Goal: Task Accomplishment & Management: Manage account settings

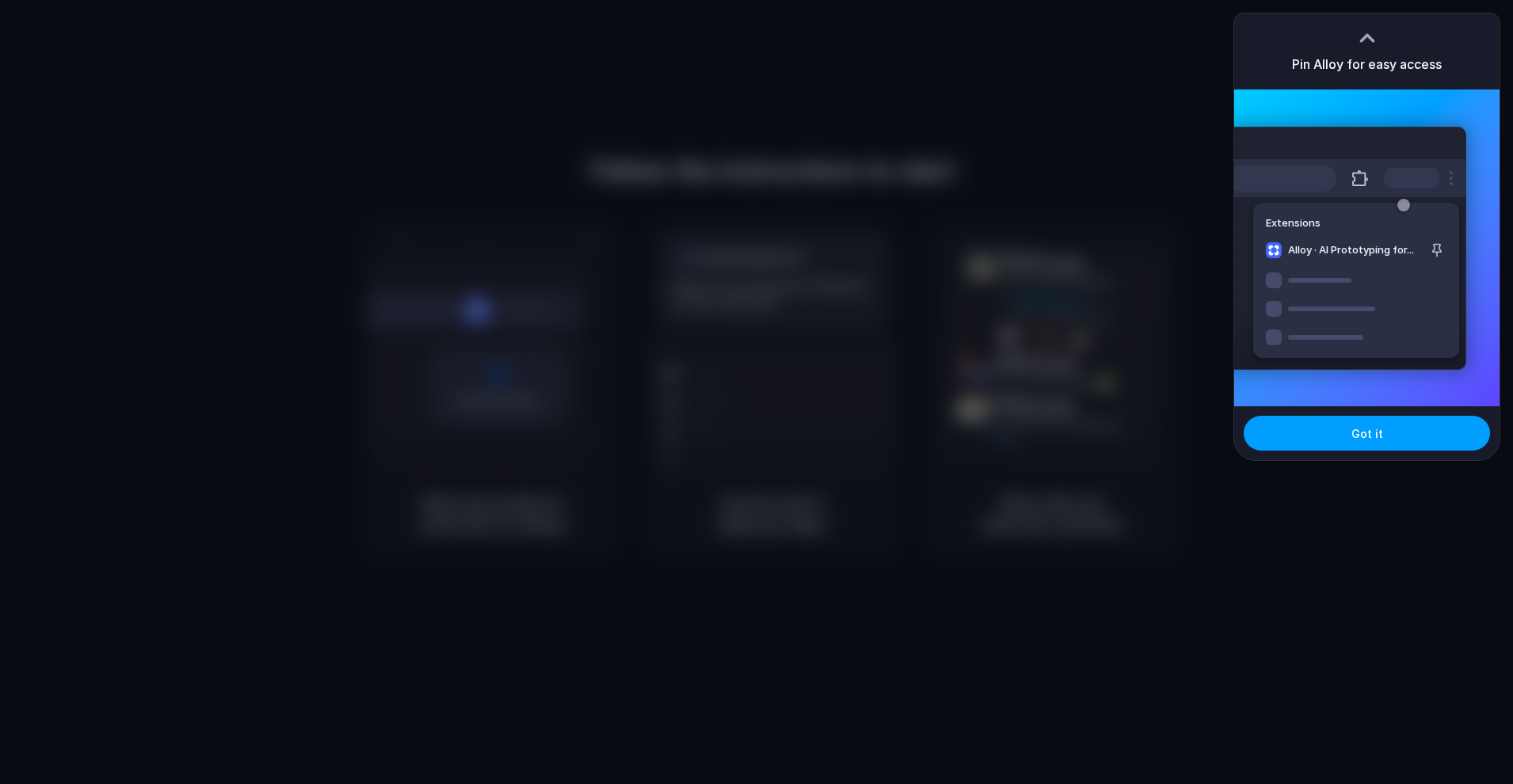
click at [1262, 423] on button "Got it" at bounding box center [1367, 433] width 246 height 35
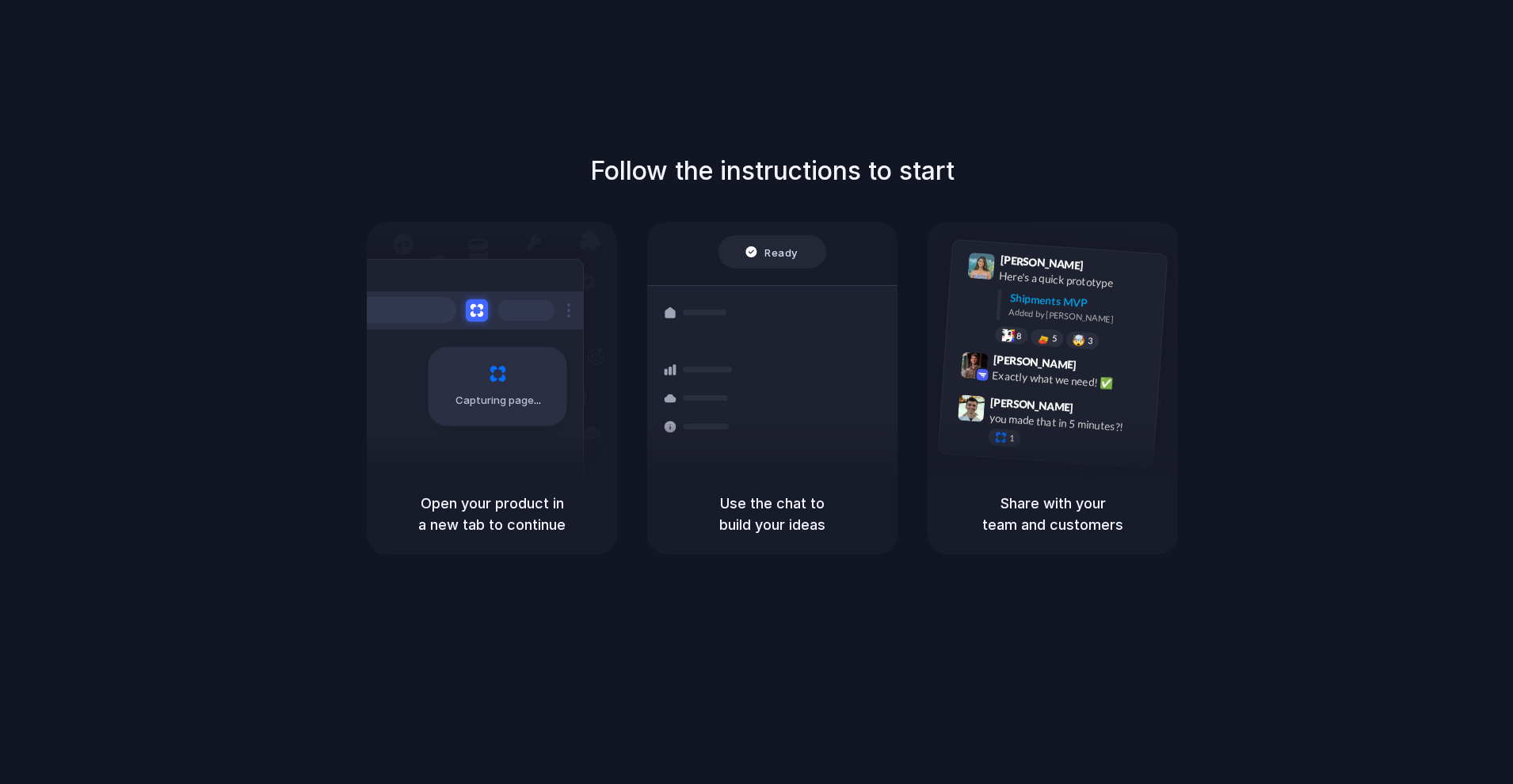
click at [62, 407] on div "Follow the instructions to start Capturing page Open your product in a new tab …" at bounding box center [772, 353] width 1513 height 403
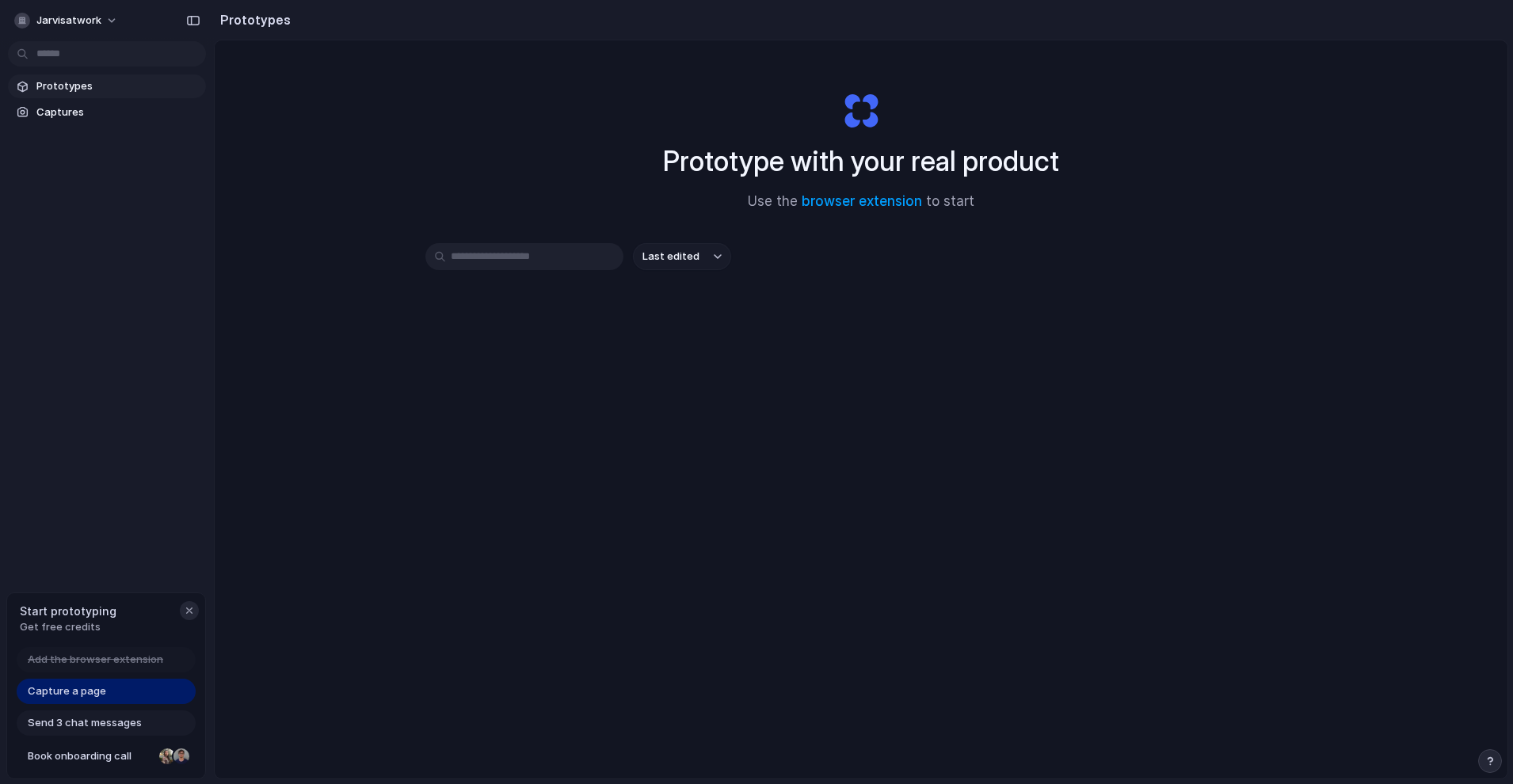
click at [195, 615] on div "button" at bounding box center [190, 611] width 13 height 13
click at [67, 33] on button "jarvisatwork" at bounding box center [67, 20] width 118 height 25
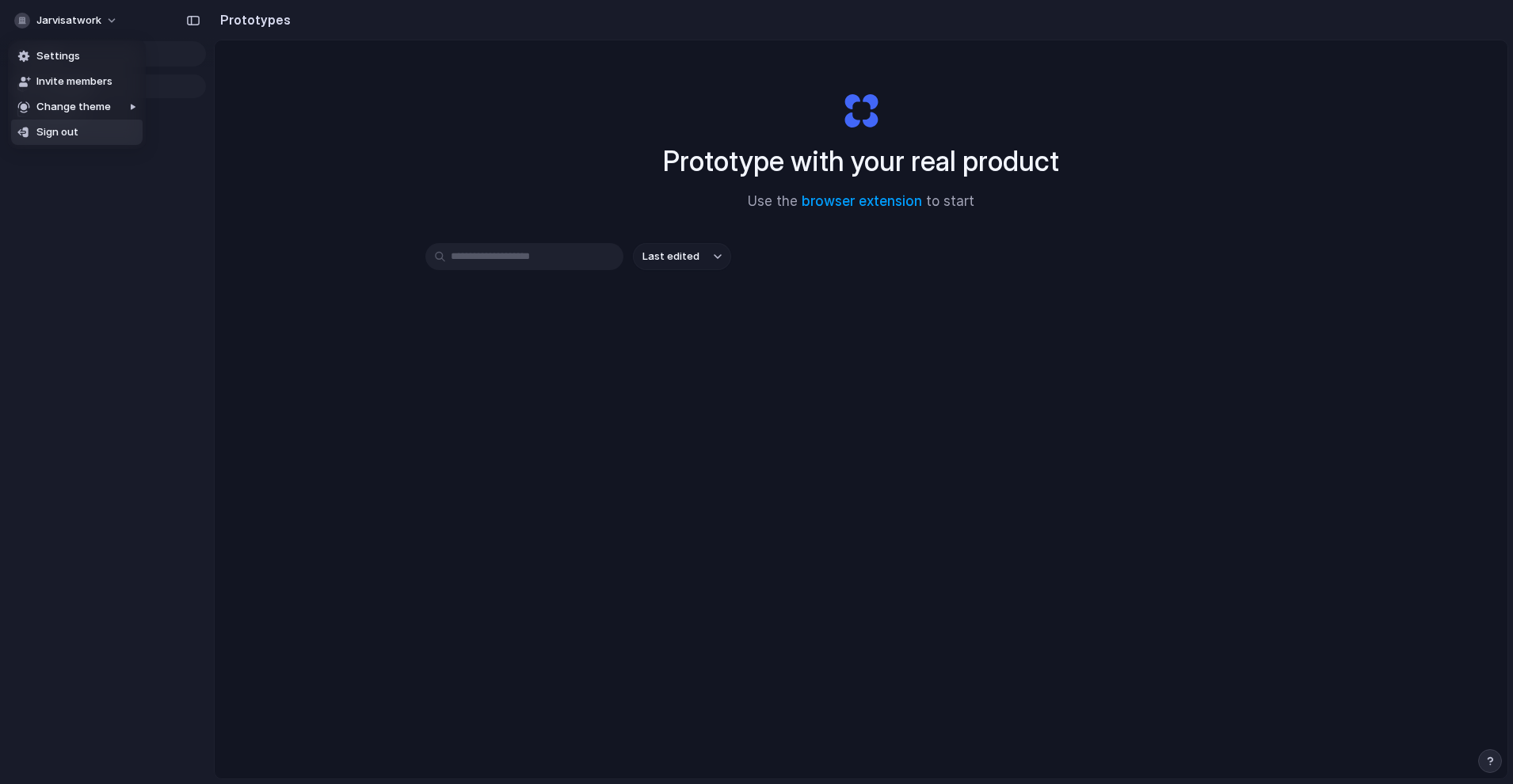
click at [81, 278] on div "Settings Invite members Change theme Sign out" at bounding box center [756, 392] width 1513 height 784
click at [185, 17] on button "button" at bounding box center [193, 20] width 25 height 25
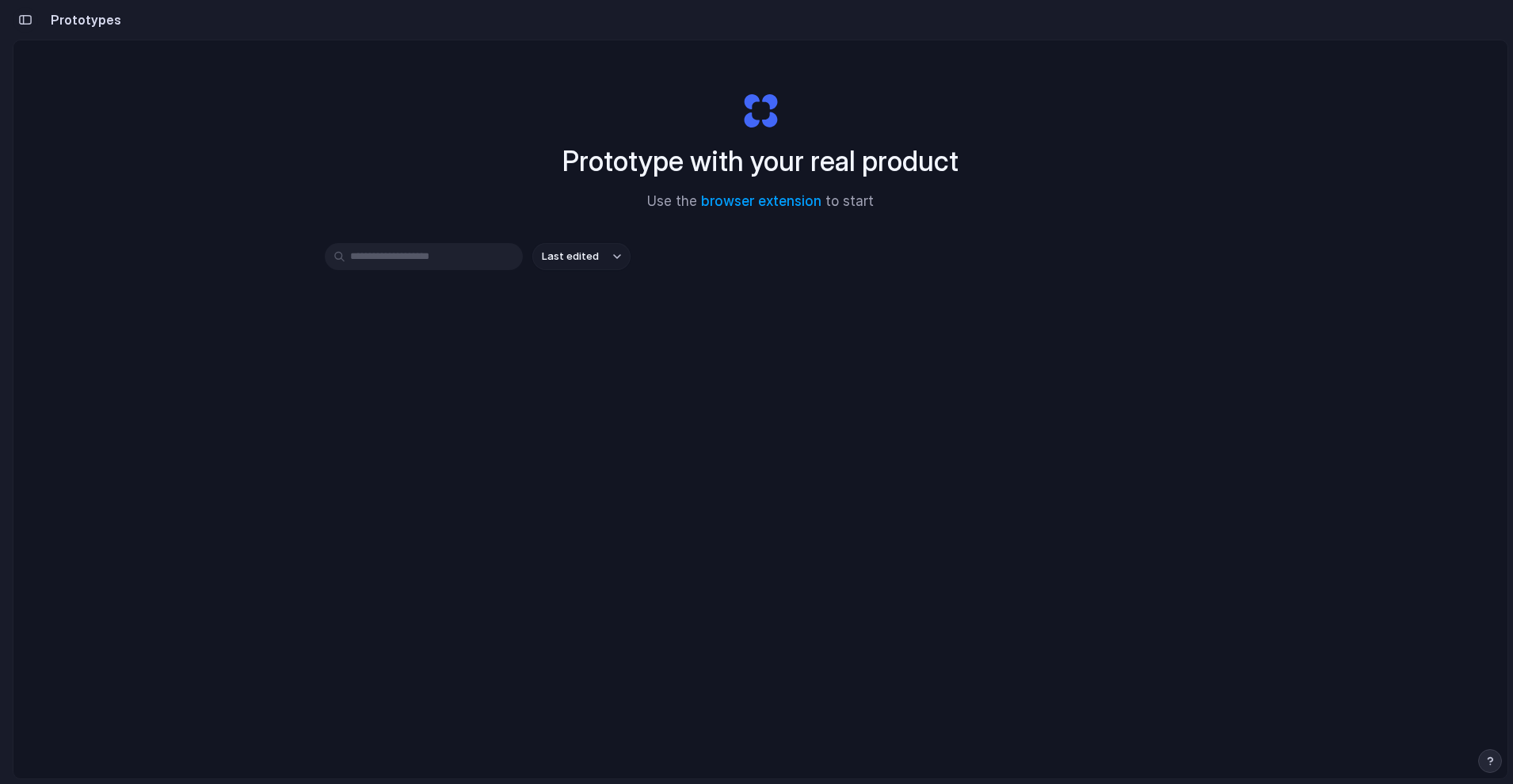
click at [22, 16] on div "button" at bounding box center [25, 20] width 15 height 11
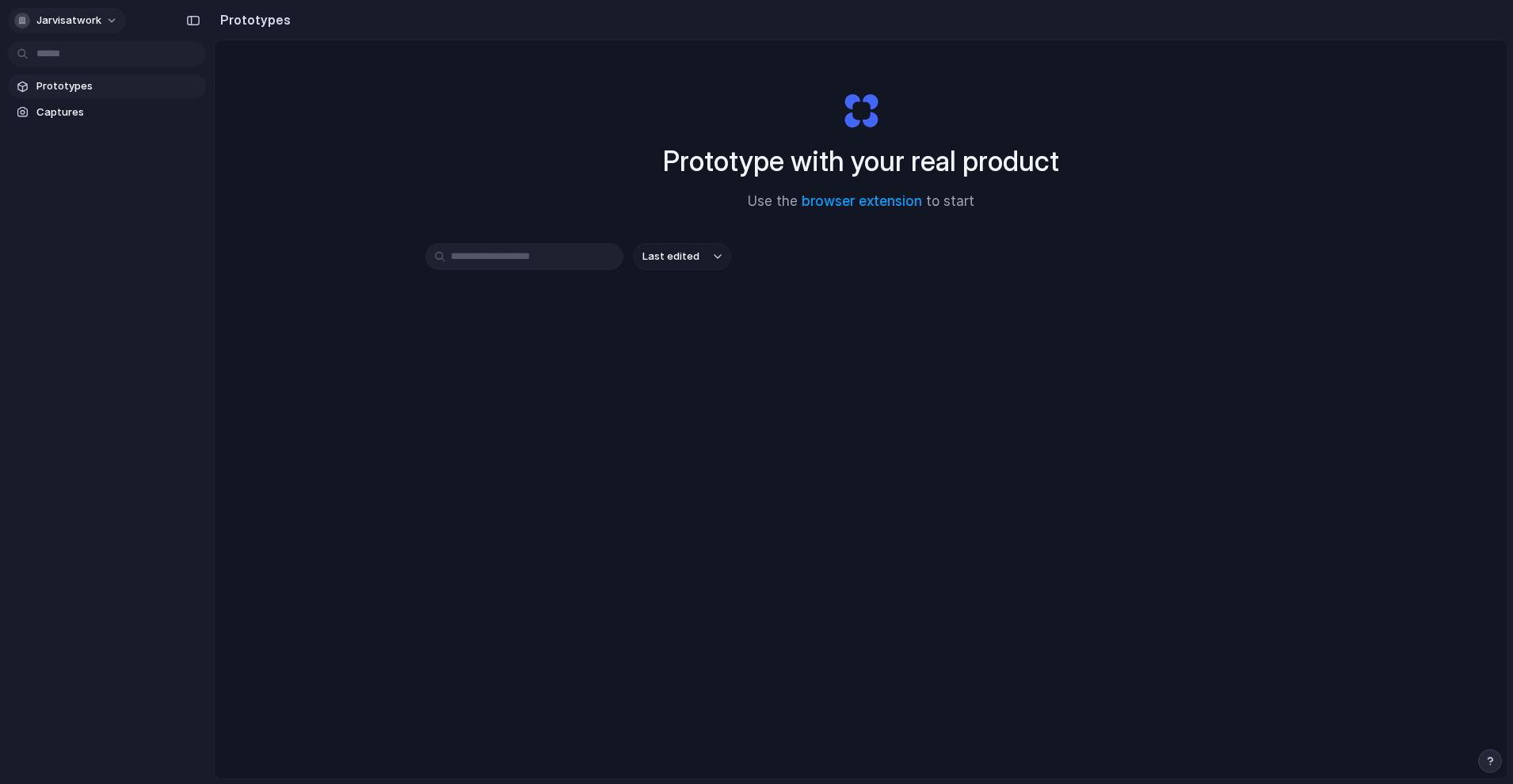
click at [69, 15] on span "jarvisatwork" at bounding box center [69, 20] width 65 height 15
click at [72, 52] on span "Settings" at bounding box center [59, 55] width 44 height 15
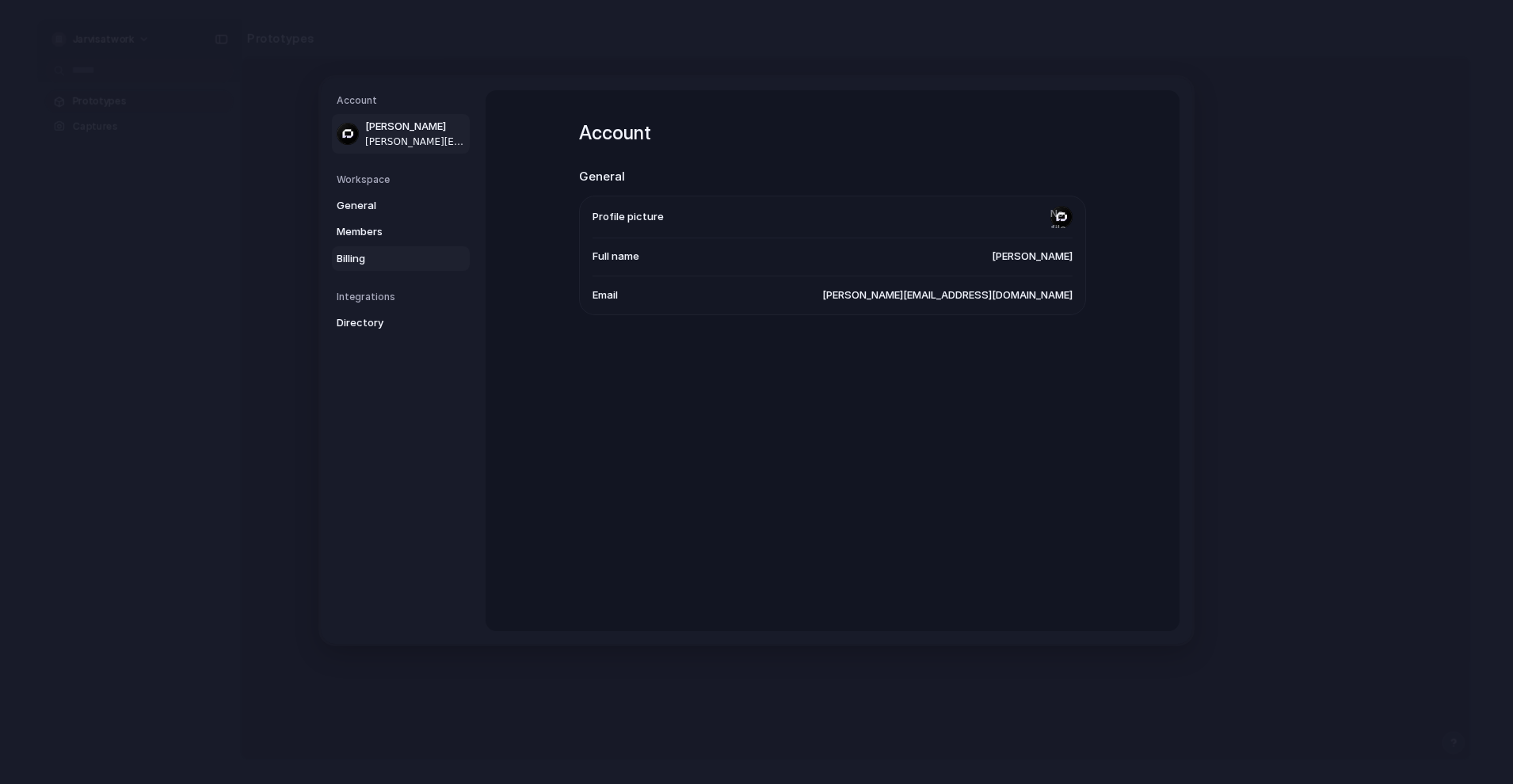
click at [392, 250] on span "Billing" at bounding box center [387, 258] width 102 height 15
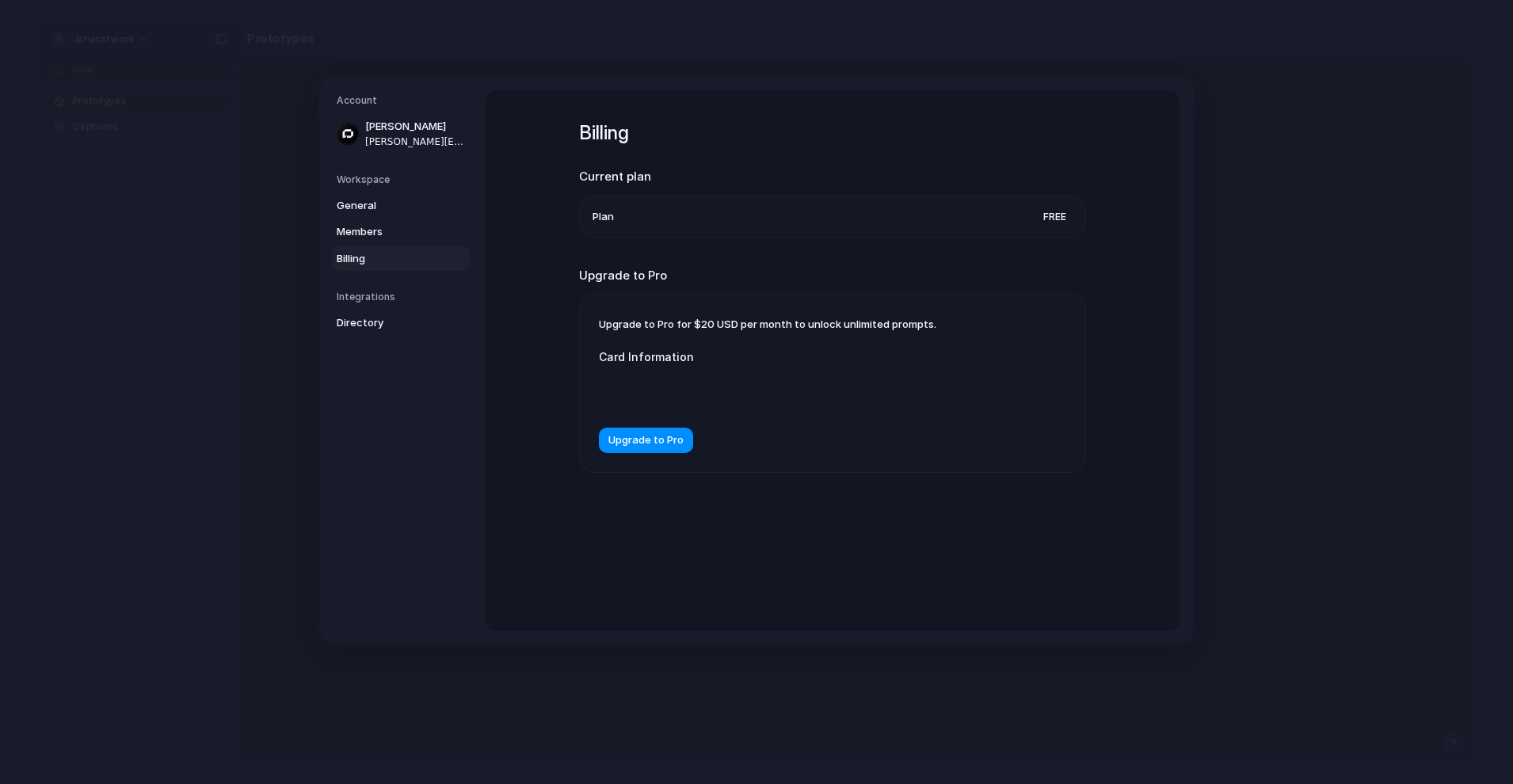
click at [717, 227] on li "Plan Free" at bounding box center [832, 216] width 480 height 41
click at [367, 202] on span "General" at bounding box center [387, 204] width 102 height 15
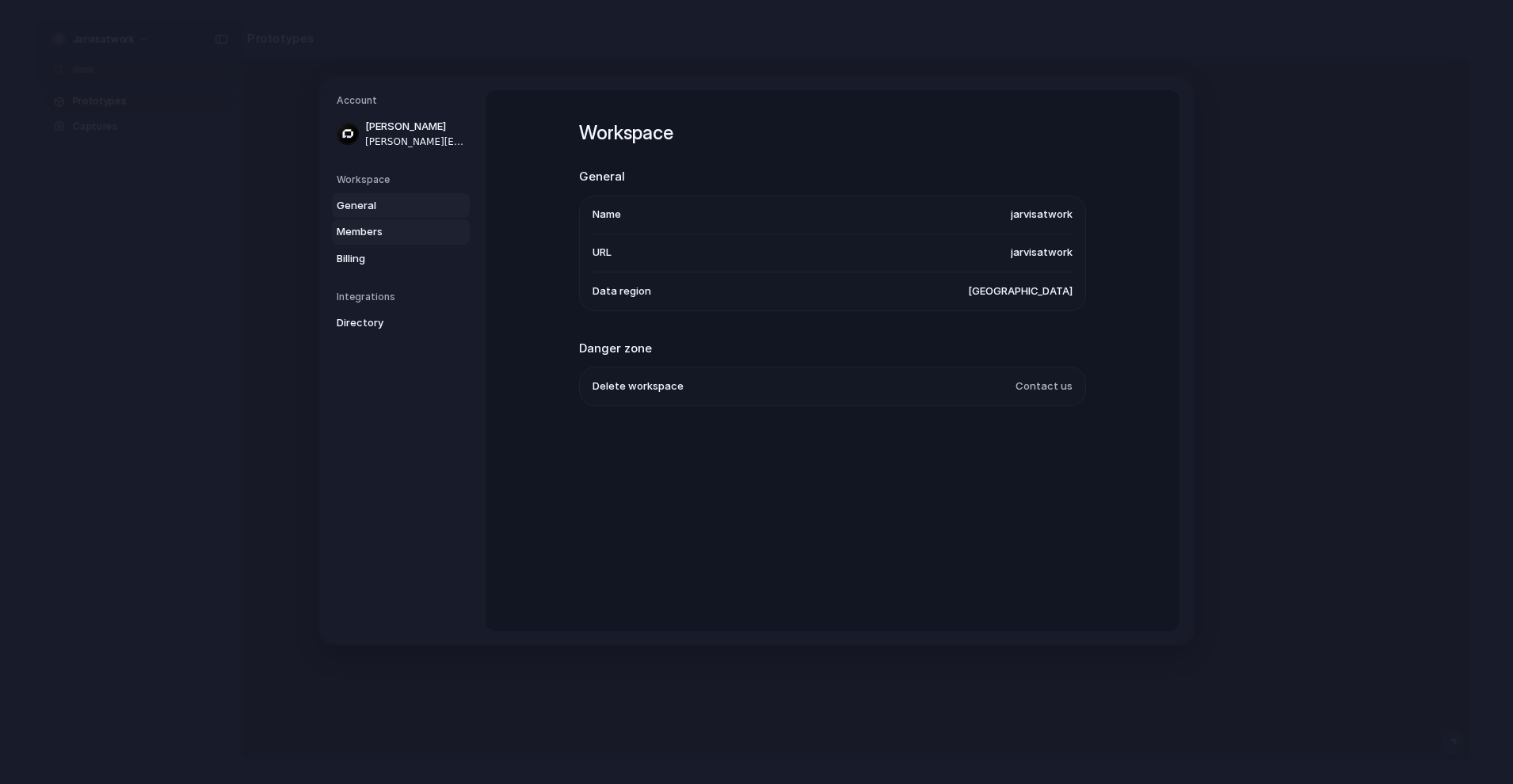
click at [367, 220] on link "Members" at bounding box center [400, 232] width 137 height 25
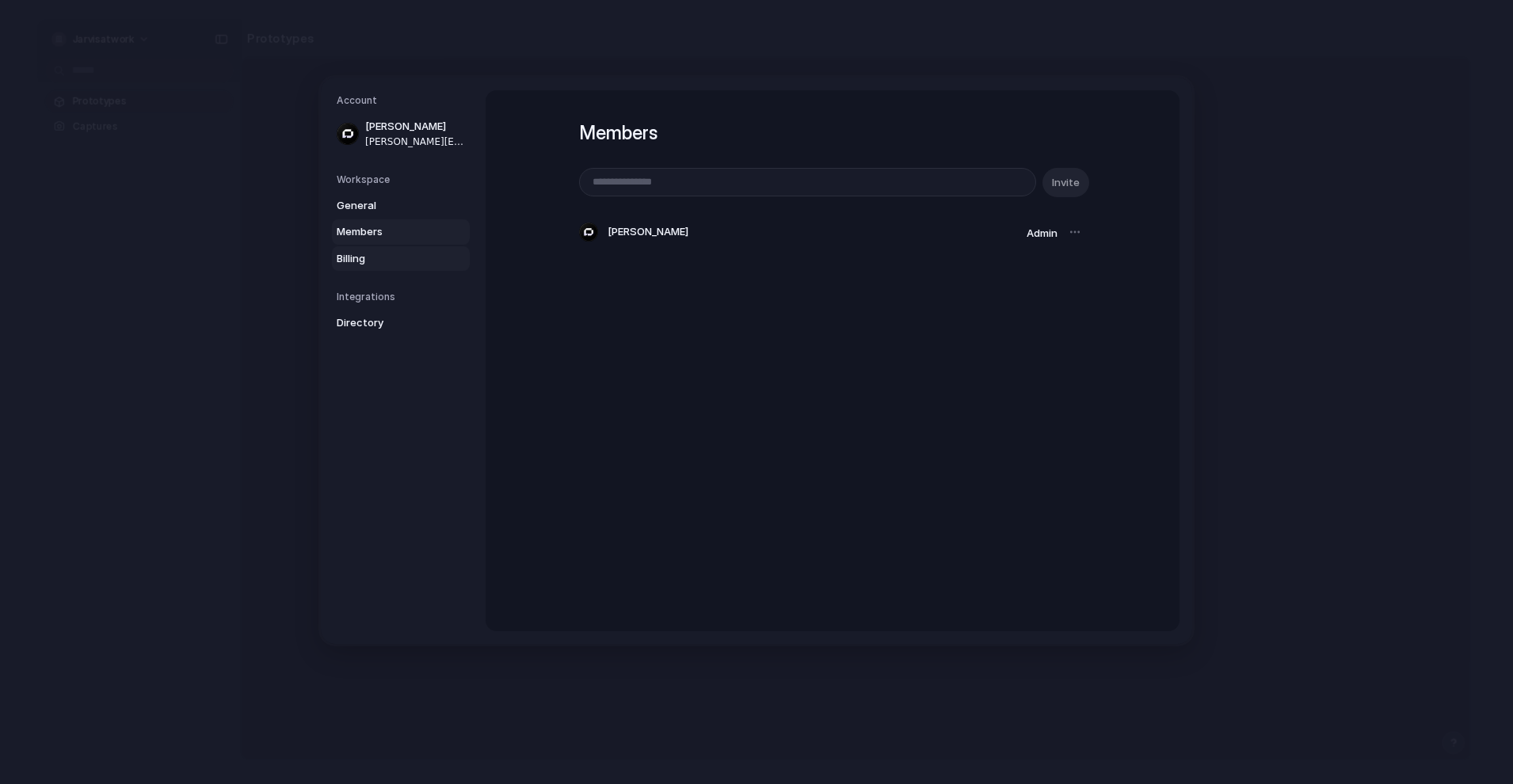
click at [376, 256] on span "Billing" at bounding box center [387, 258] width 102 height 15
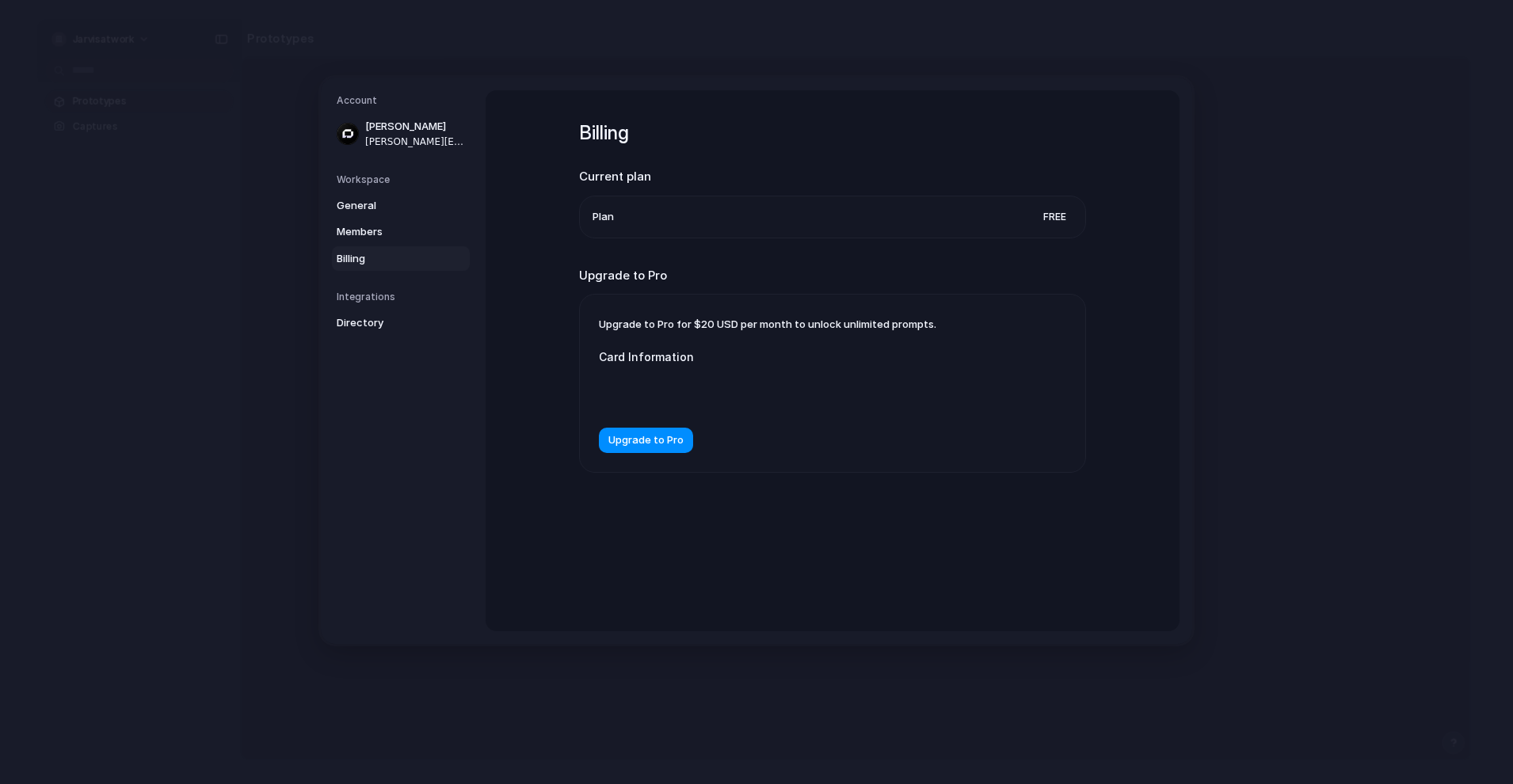
click at [1036, 228] on li "Plan Free" at bounding box center [832, 216] width 480 height 41
click at [666, 446] on span "Upgrade to Pro" at bounding box center [646, 440] width 76 height 15
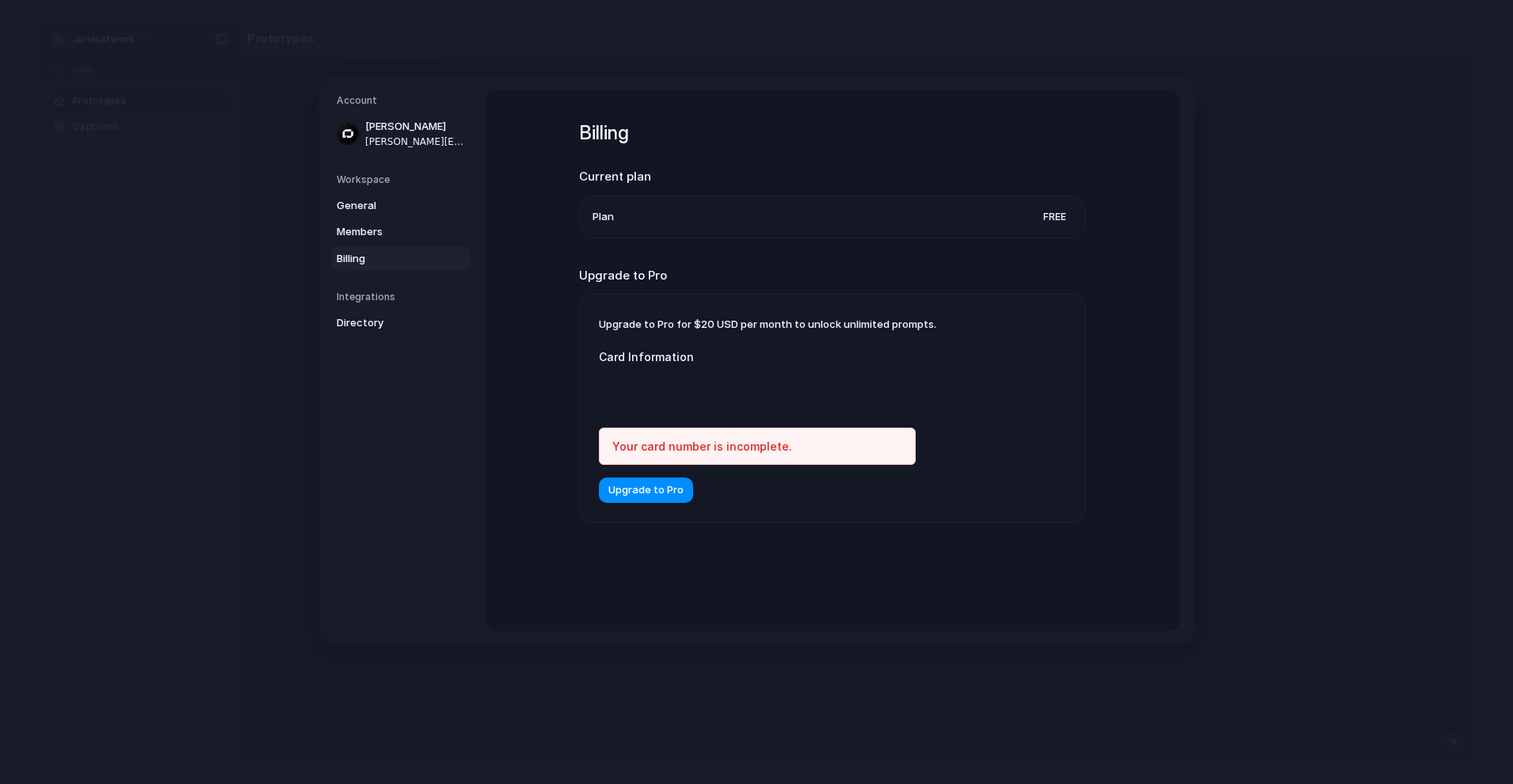
click at [861, 565] on div "Billing Current plan Plan Free Upgrade to Pro Upgrade to Pro for $20 USD per mo…" at bounding box center [832, 342] width 507 height 503
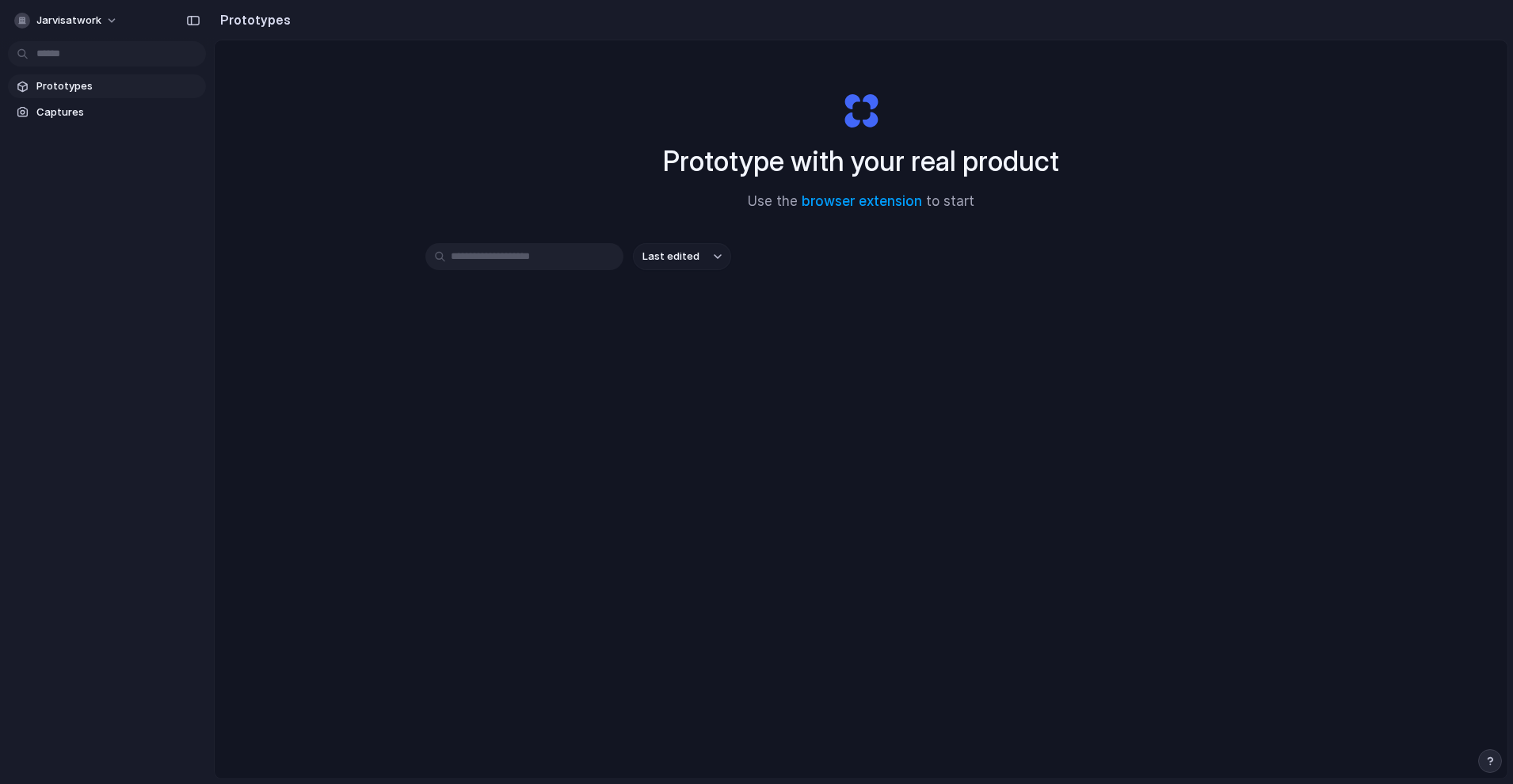
click at [101, 94] on link "Prototypes" at bounding box center [107, 86] width 198 height 24
click at [98, 120] on link "Captures" at bounding box center [107, 112] width 198 height 24
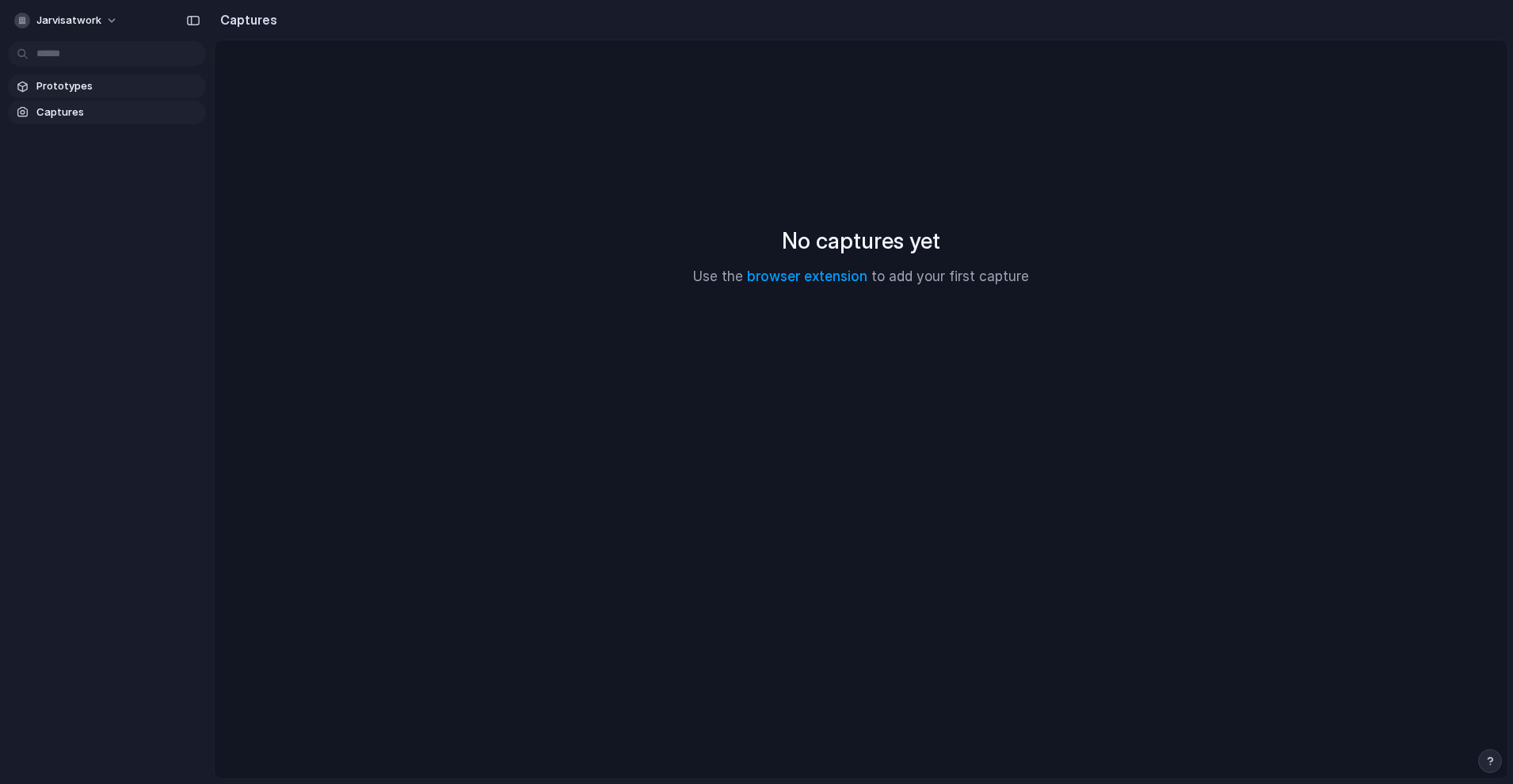
click at [102, 83] on span "Prototypes" at bounding box center [118, 85] width 164 height 15
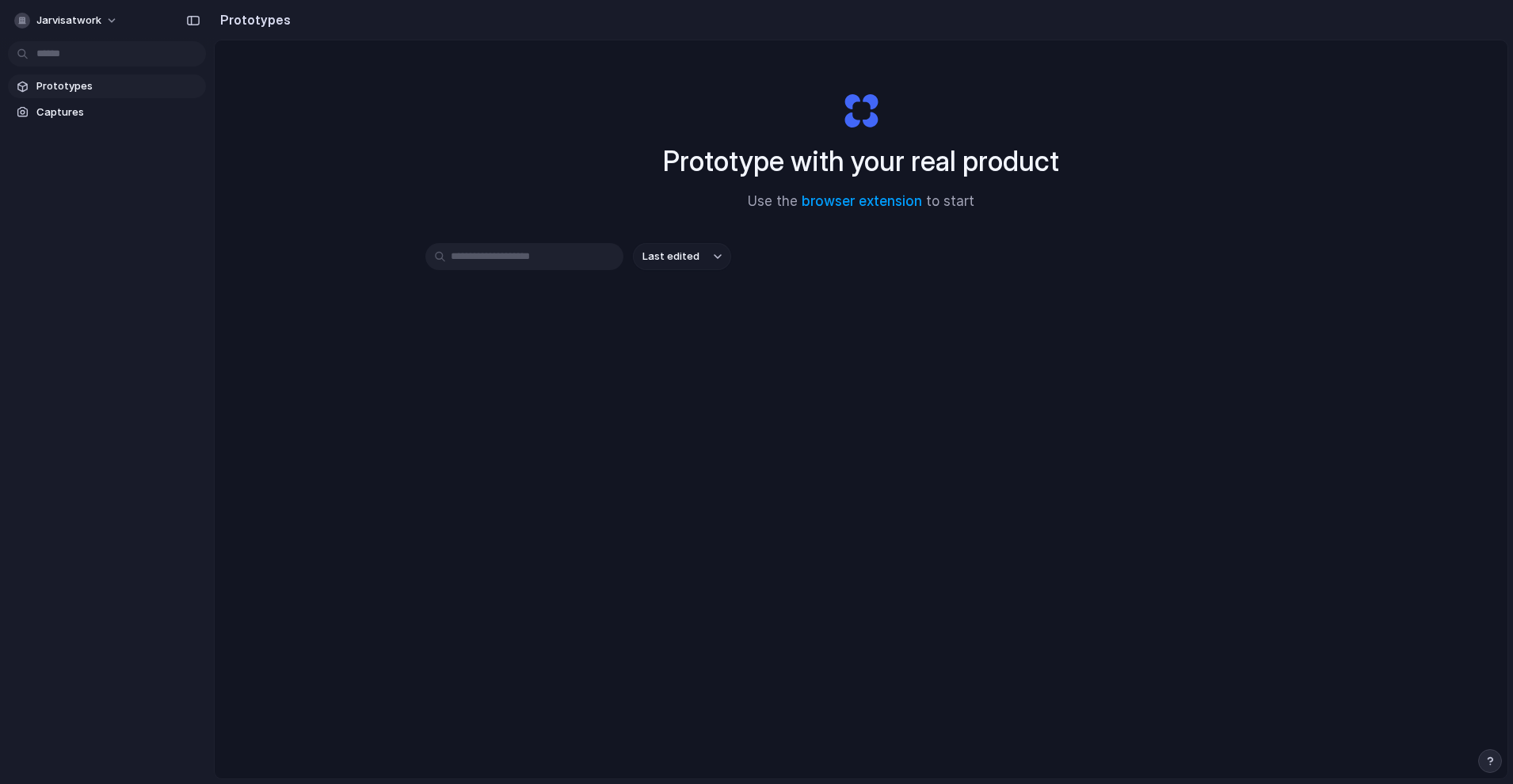
click at [682, 256] on span "Last edited" at bounding box center [671, 256] width 57 height 15
click at [682, 256] on div "Last edited Last created Alphabetical" at bounding box center [756, 392] width 1513 height 784
click at [129, 114] on span "Captures" at bounding box center [118, 112] width 164 height 15
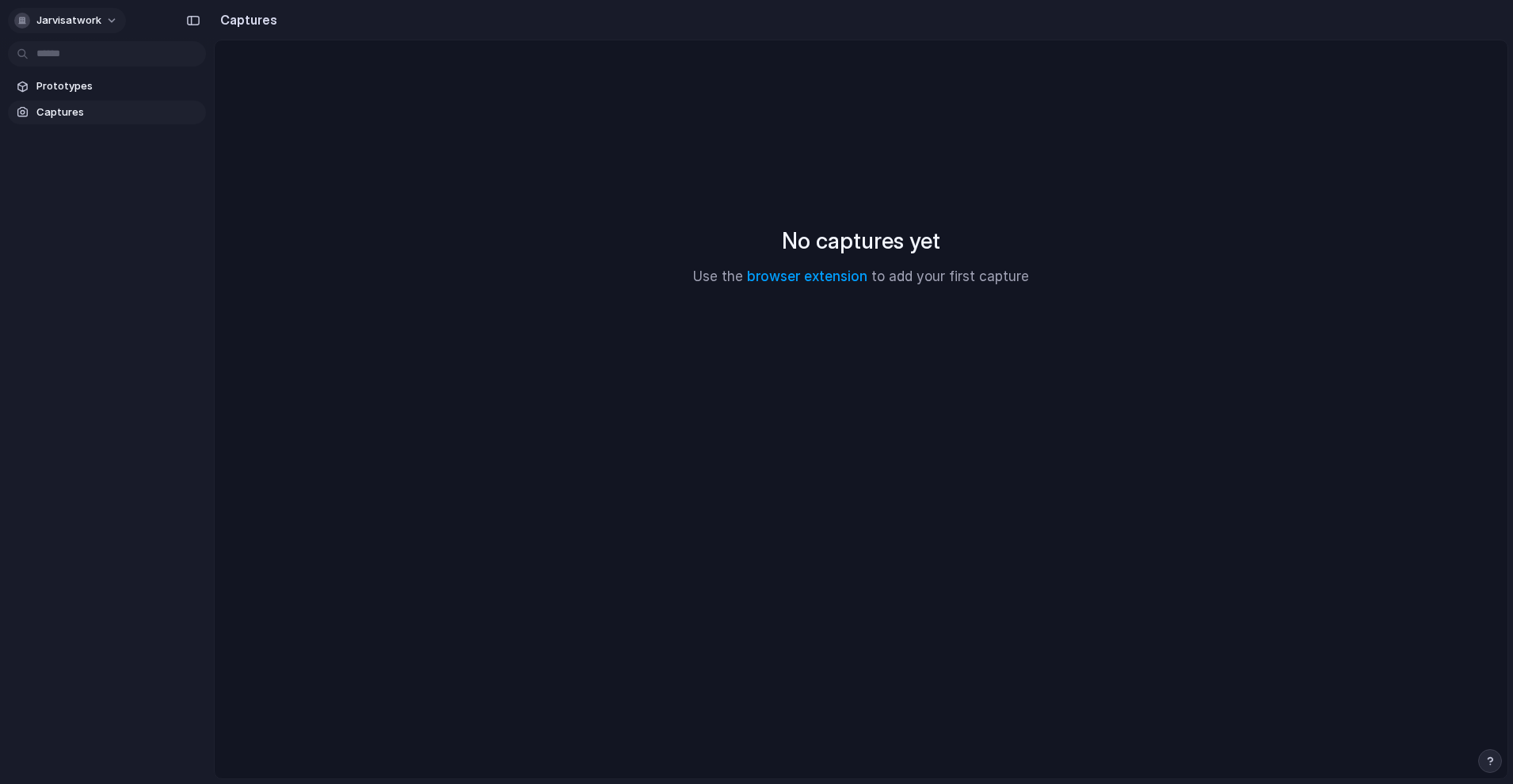
click at [70, 28] on button "jarvisatwork" at bounding box center [67, 20] width 118 height 25
click at [67, 59] on span "Settings" at bounding box center [59, 55] width 44 height 15
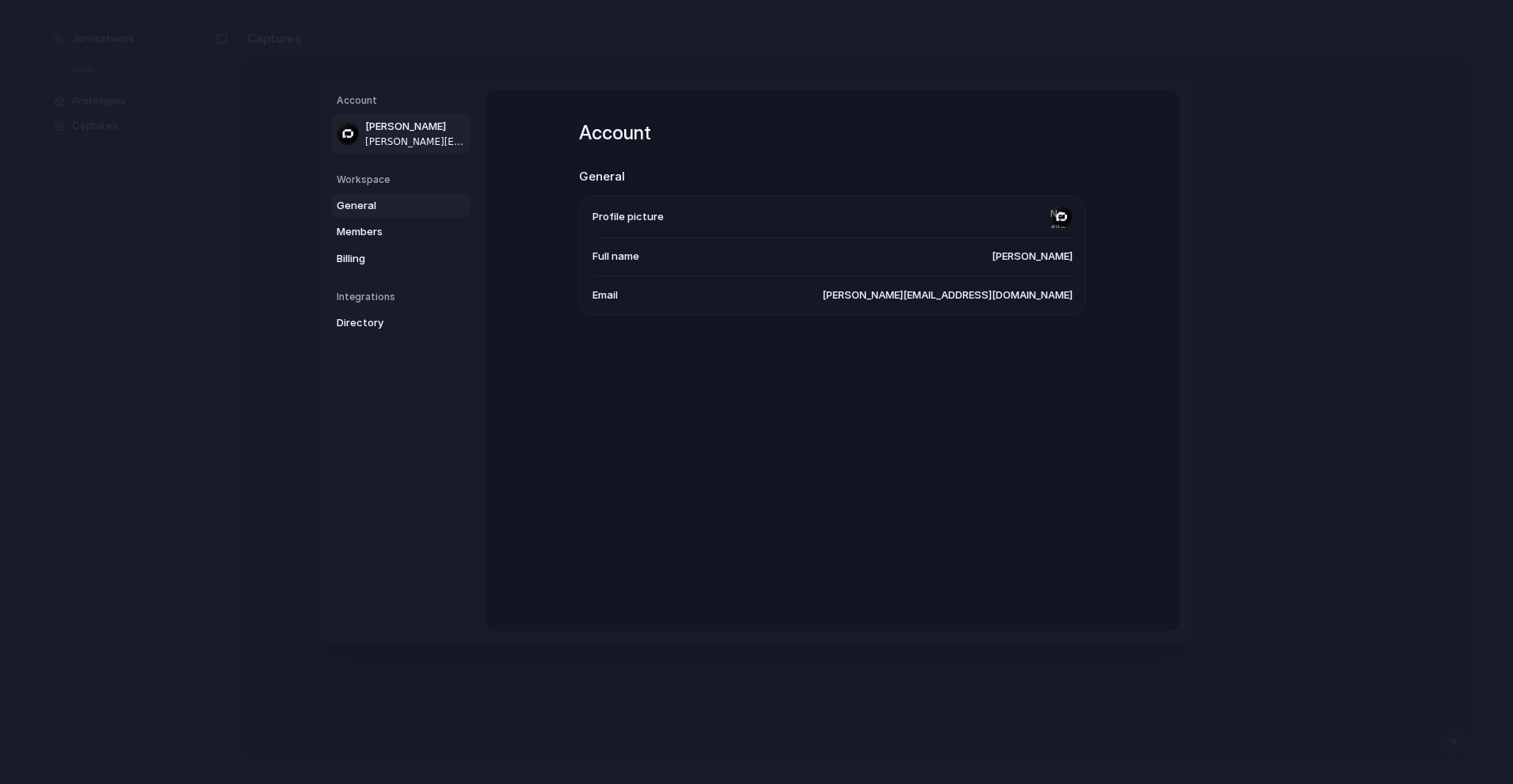
click at [416, 194] on link "General" at bounding box center [400, 205] width 137 height 25
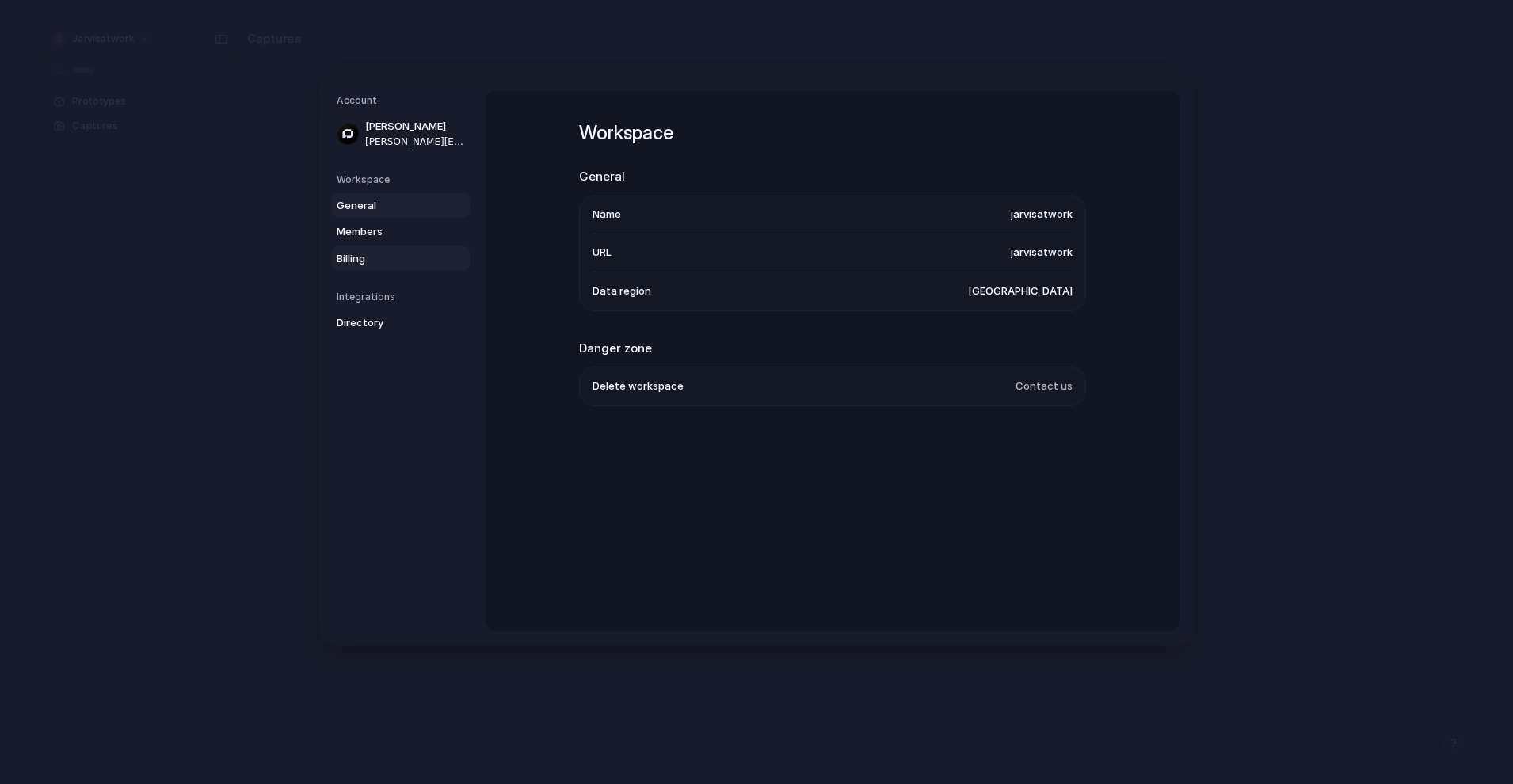
click at [404, 253] on span "Billing" at bounding box center [387, 258] width 102 height 15
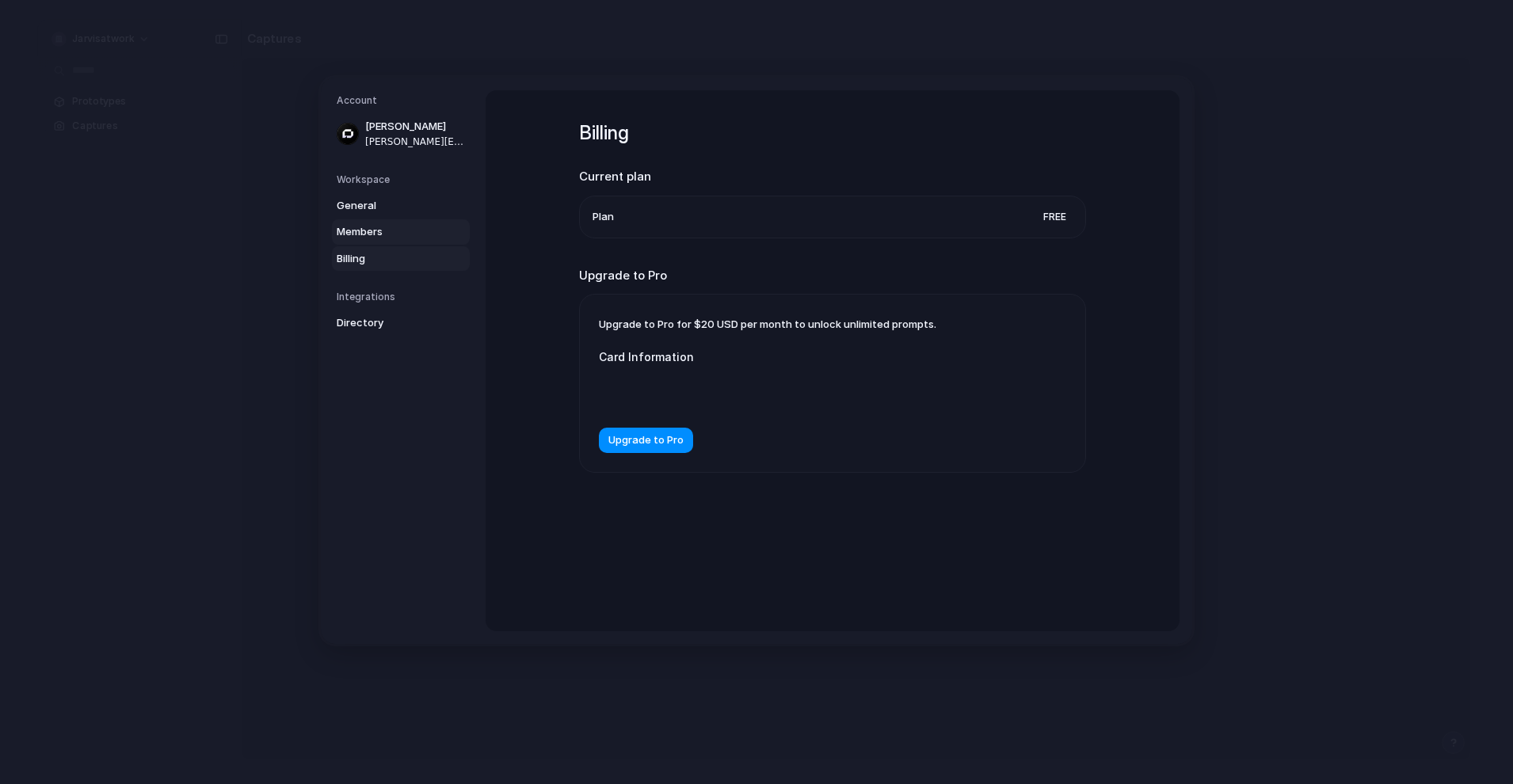
click at [398, 240] on link "Members" at bounding box center [400, 232] width 137 height 25
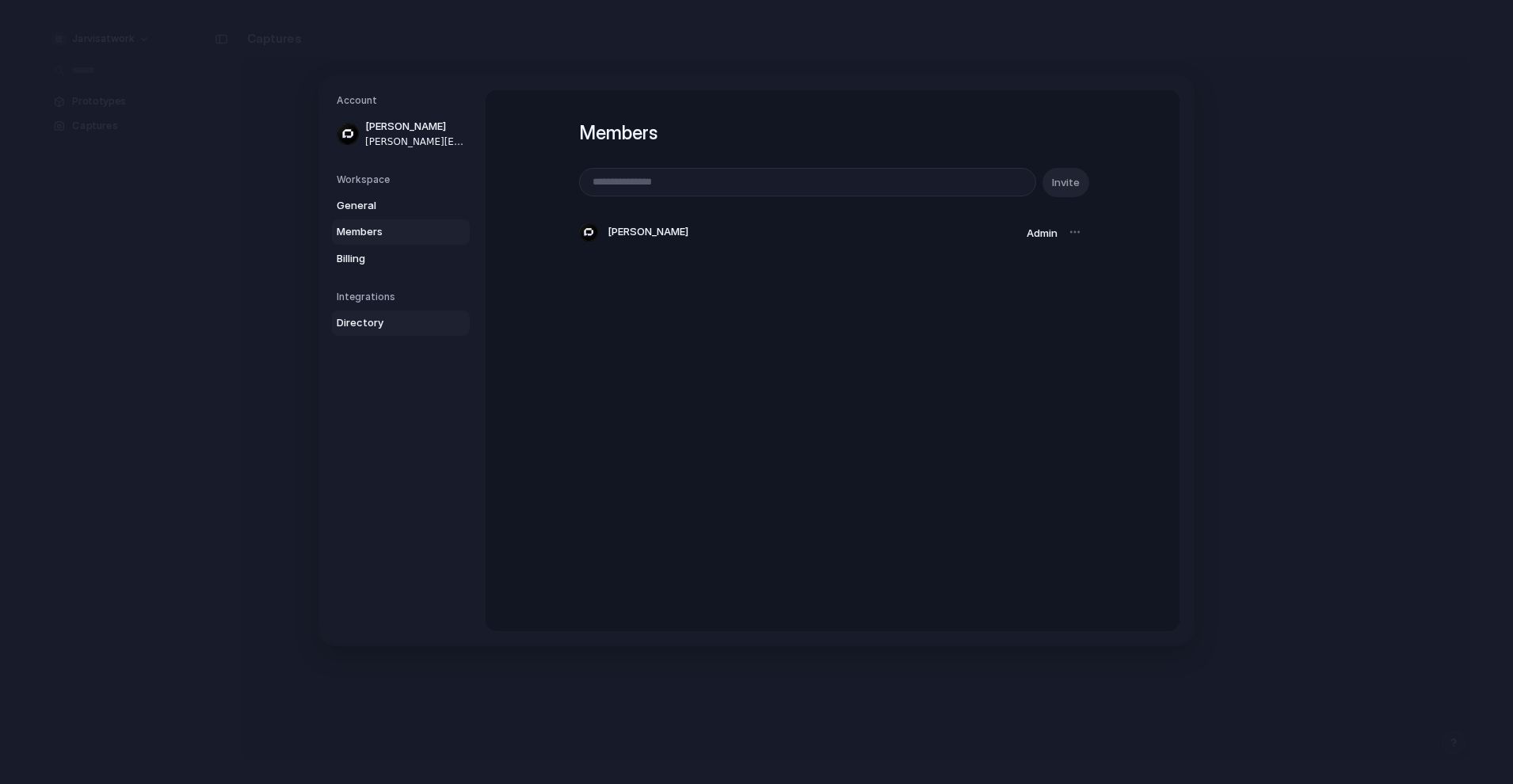
click at [378, 311] on link "Directory" at bounding box center [400, 323] width 137 height 25
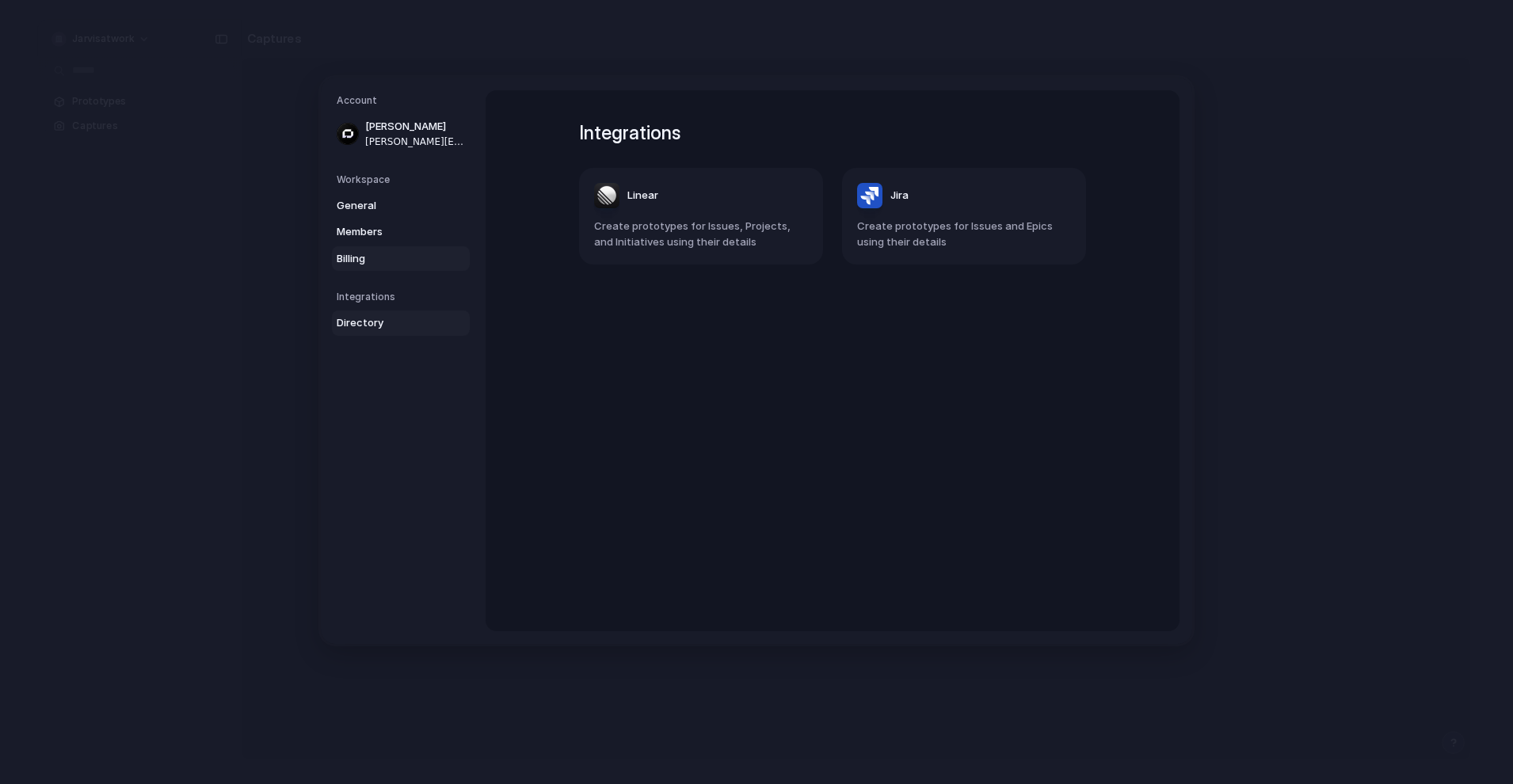
click at [378, 251] on span "Billing" at bounding box center [387, 258] width 102 height 15
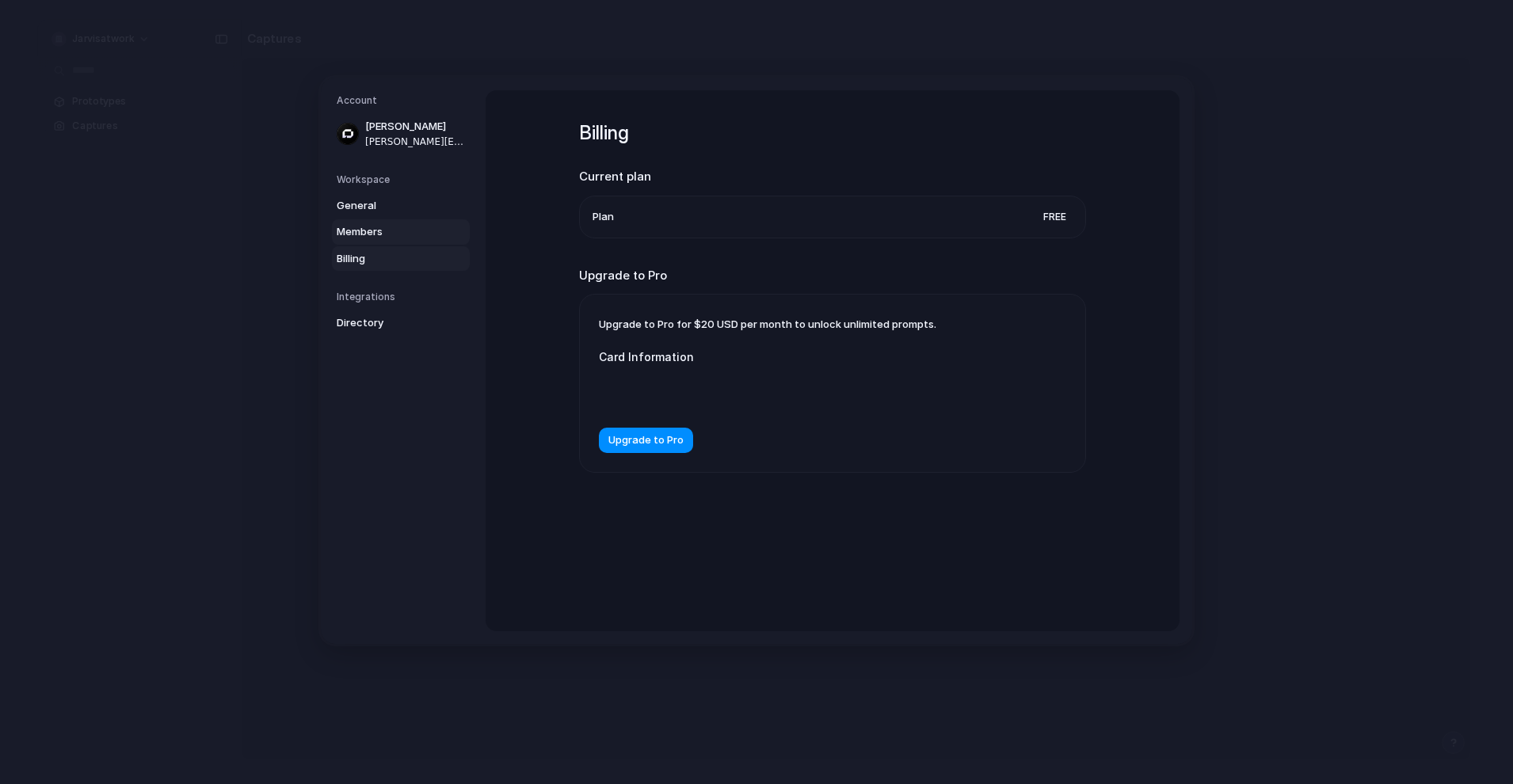
click at [387, 236] on span "Members" at bounding box center [387, 232] width 102 height 15
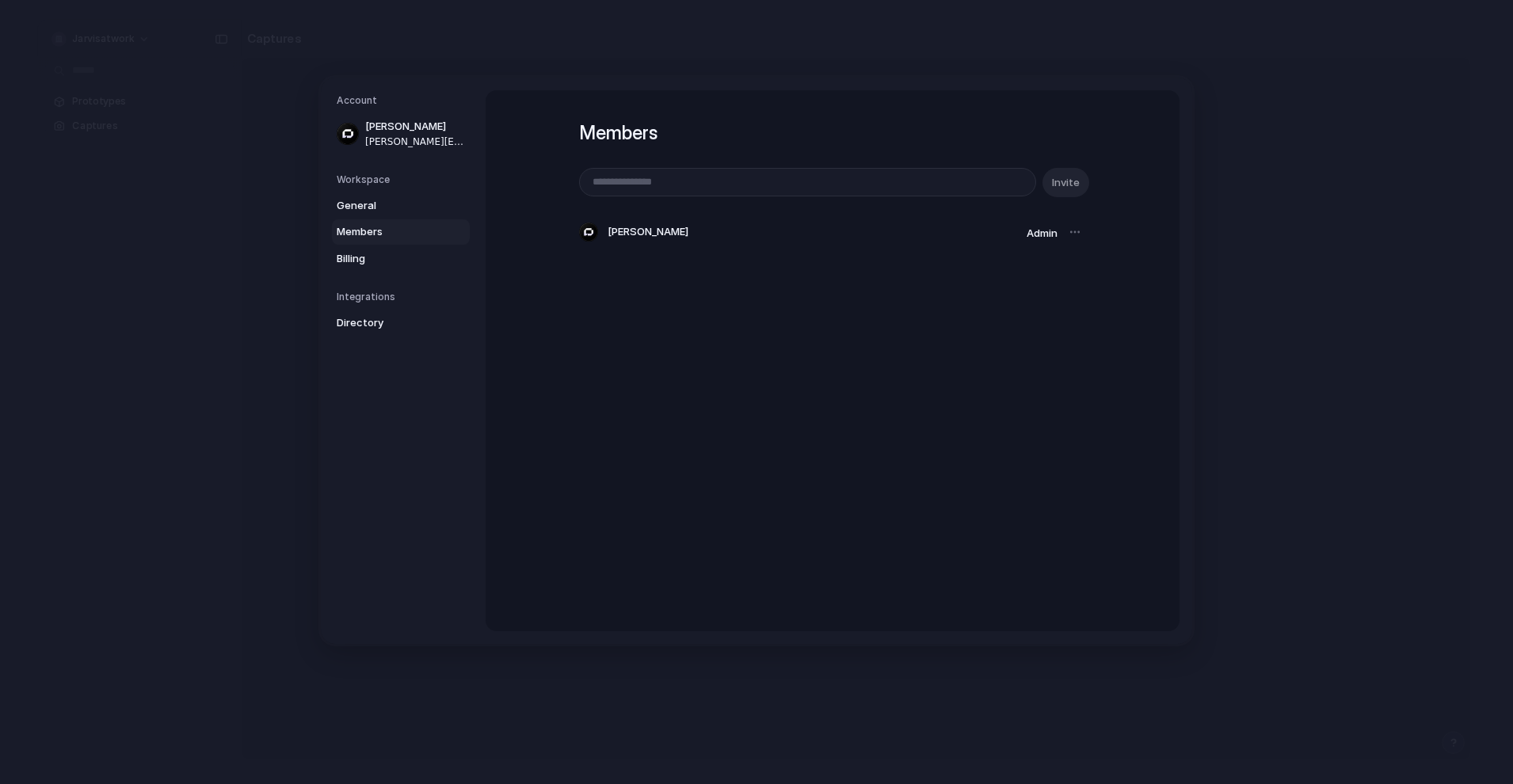
click at [388, 189] on div "Workspace General Members Billing" at bounding box center [403, 221] width 133 height 99
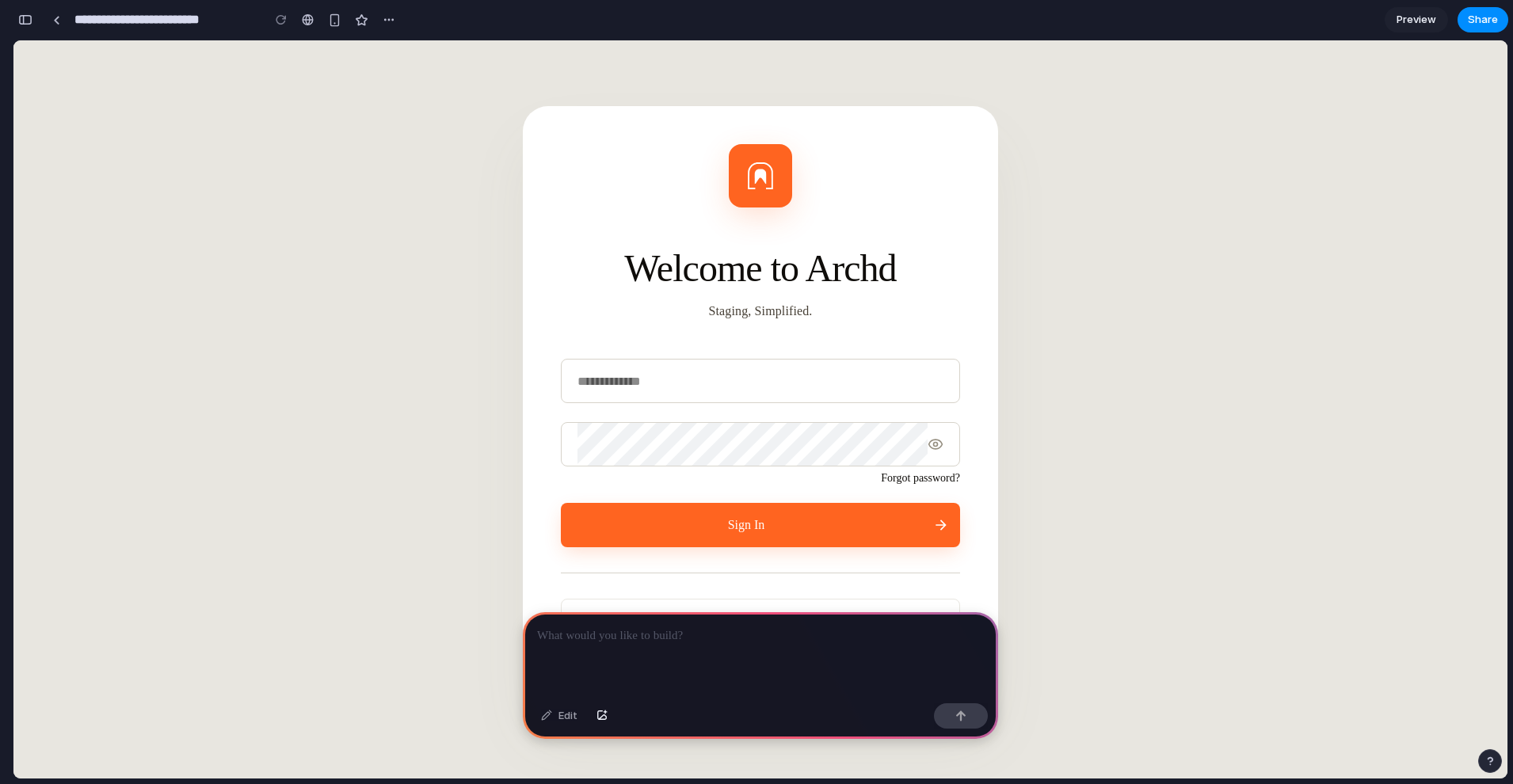
click at [734, 534] on button "Sign In" at bounding box center [760, 525] width 399 height 45
click at [700, 638] on p at bounding box center [760, 635] width 447 height 19
click at [959, 710] on button "button" at bounding box center [961, 716] width 54 height 25
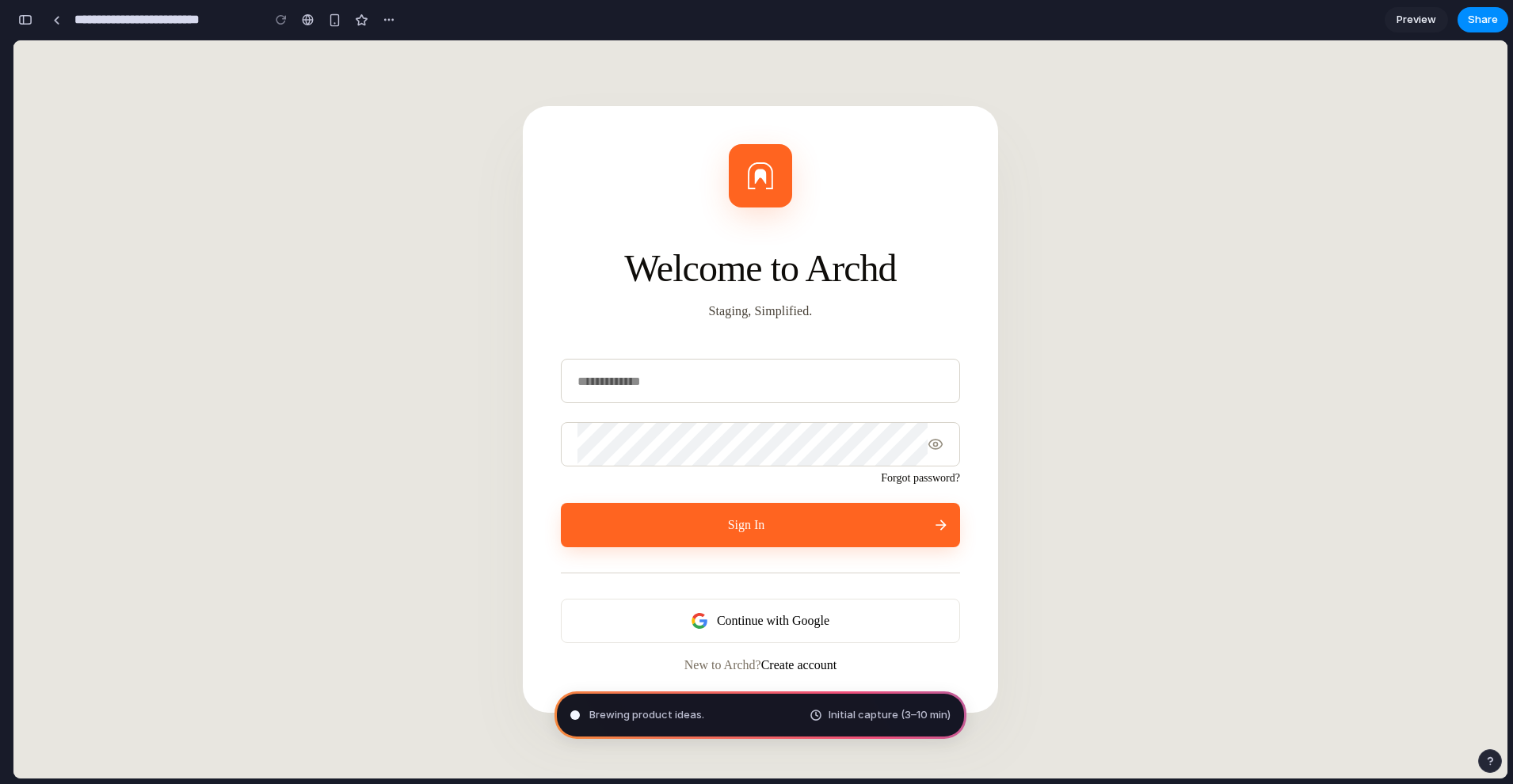
click at [889, 471] on div "Forgot password?" at bounding box center [760, 475] width 399 height 17
click at [672, 531] on button "Sign In" at bounding box center [760, 525] width 399 height 45
type input "**********"
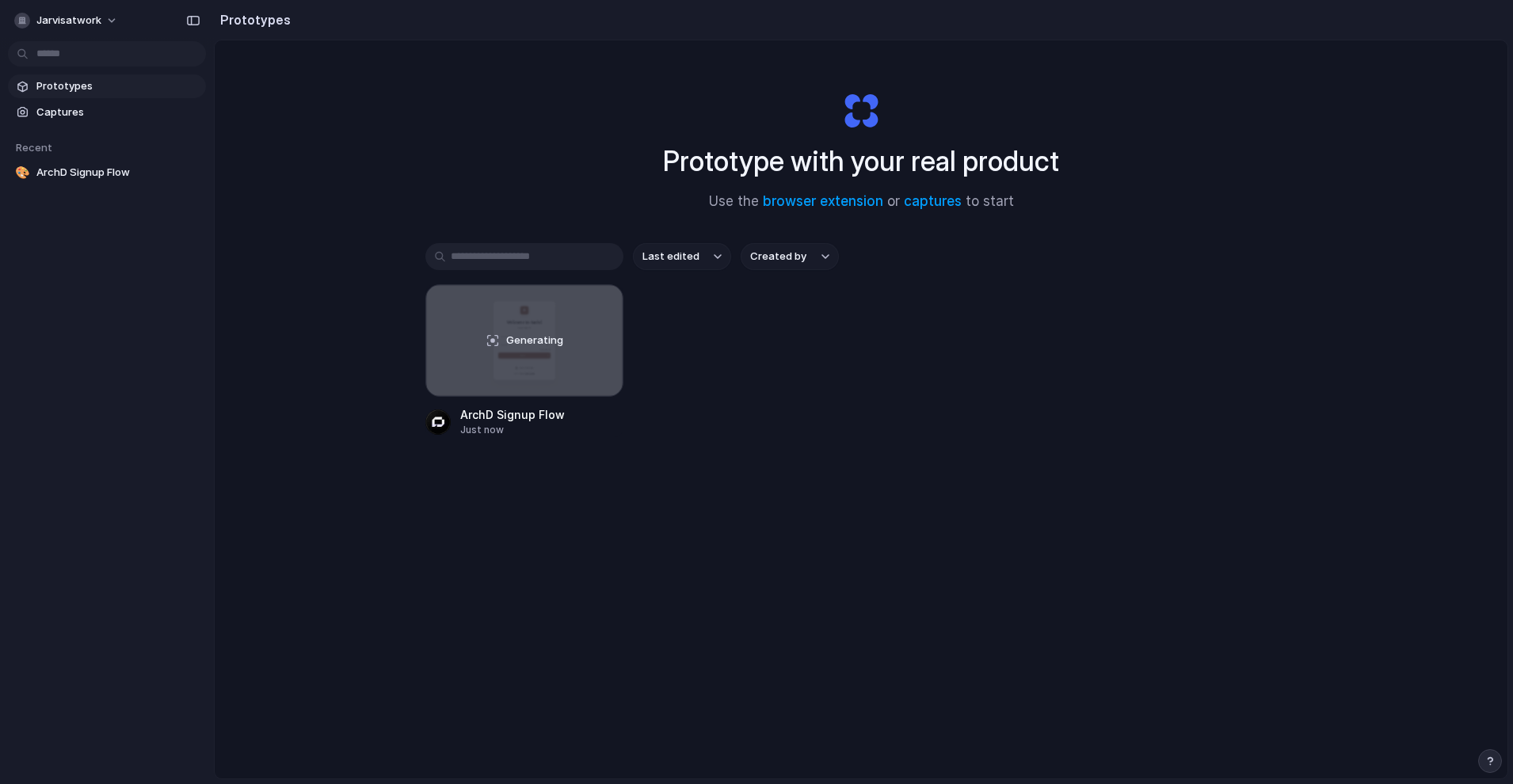
click at [701, 251] on button "Last edited" at bounding box center [682, 256] width 98 height 27
click at [701, 251] on div "Last edited Last created Alphabetical" at bounding box center [756, 392] width 1513 height 784
click at [809, 251] on button "Created by" at bounding box center [790, 256] width 98 height 27
click at [809, 251] on div "All users [PERSON_NAME]" at bounding box center [756, 392] width 1513 height 784
click at [70, 162] on link "🎨 ArchD Signup Flow" at bounding box center [107, 172] width 198 height 24
